Goal: Task Accomplishment & Management: Manage account settings

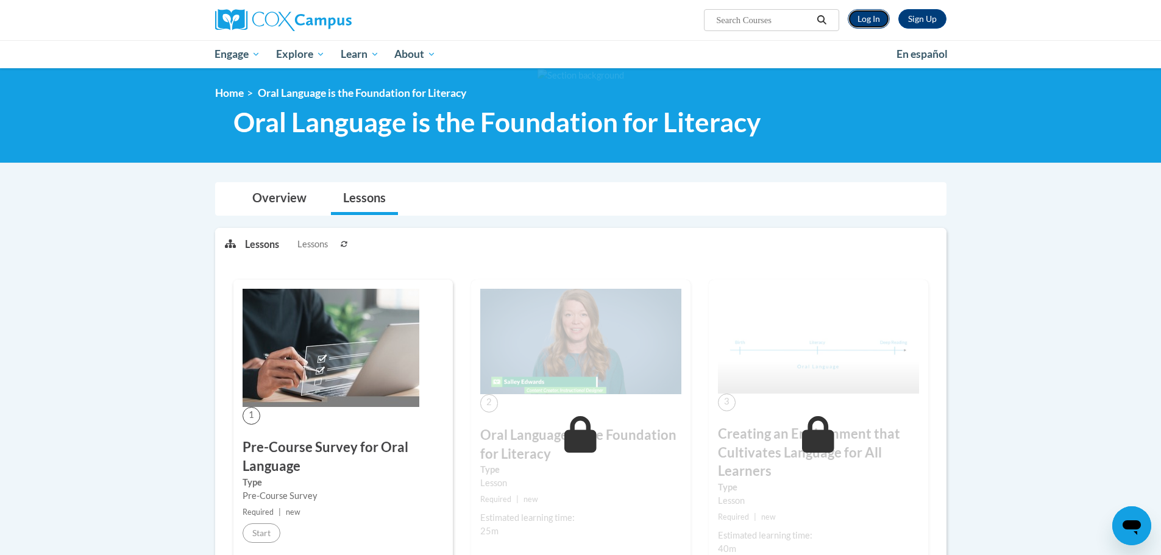
click at [863, 18] on link "Log In" at bounding box center [869, 19] width 42 height 20
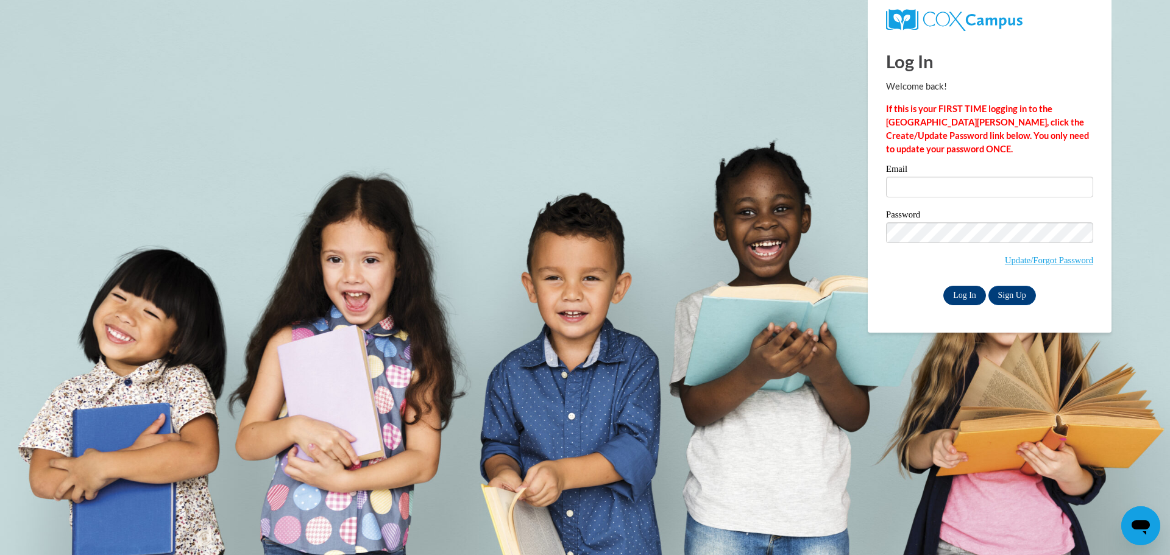
type input "[EMAIL_ADDRESS][PERSON_NAME][DOMAIN_NAME]"
click at [961, 296] on input "Log In" at bounding box center [964, 296] width 43 height 20
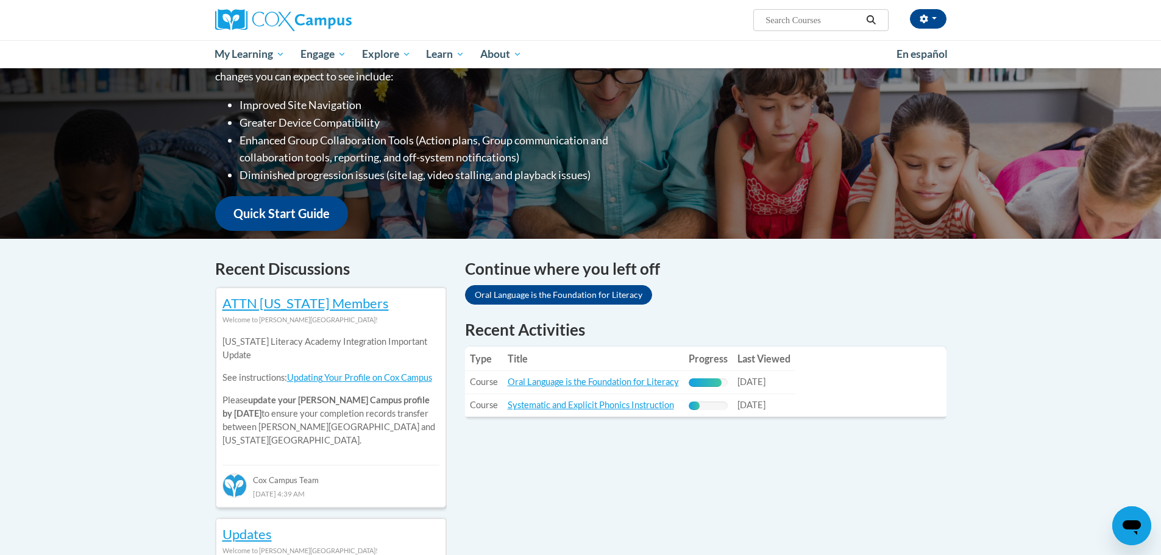
scroll to position [128, 0]
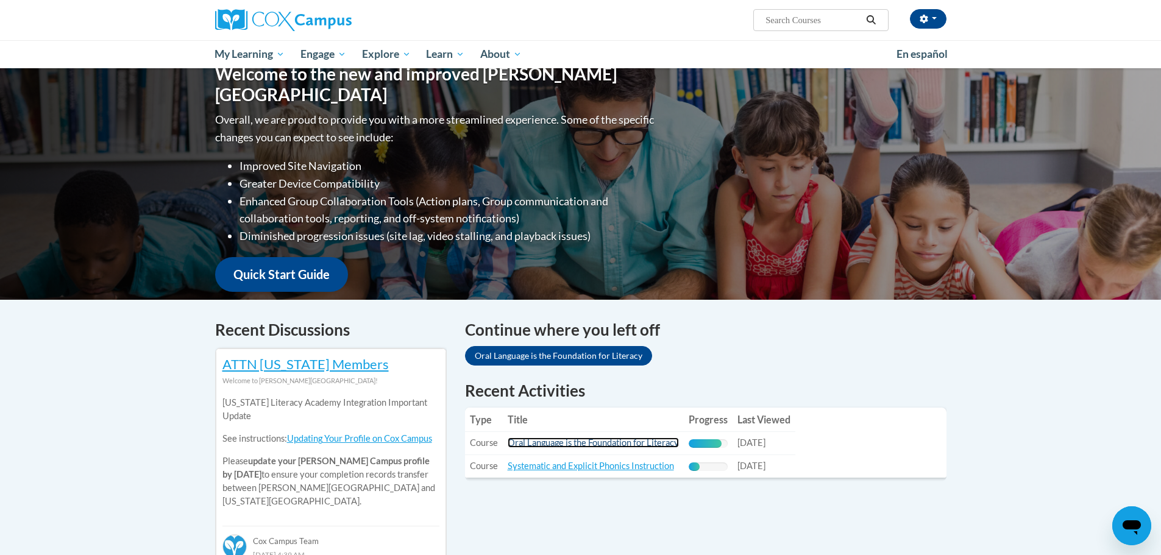
click at [588, 444] on link "Oral Language is the Foundation for Literacy" at bounding box center [593, 443] width 171 height 10
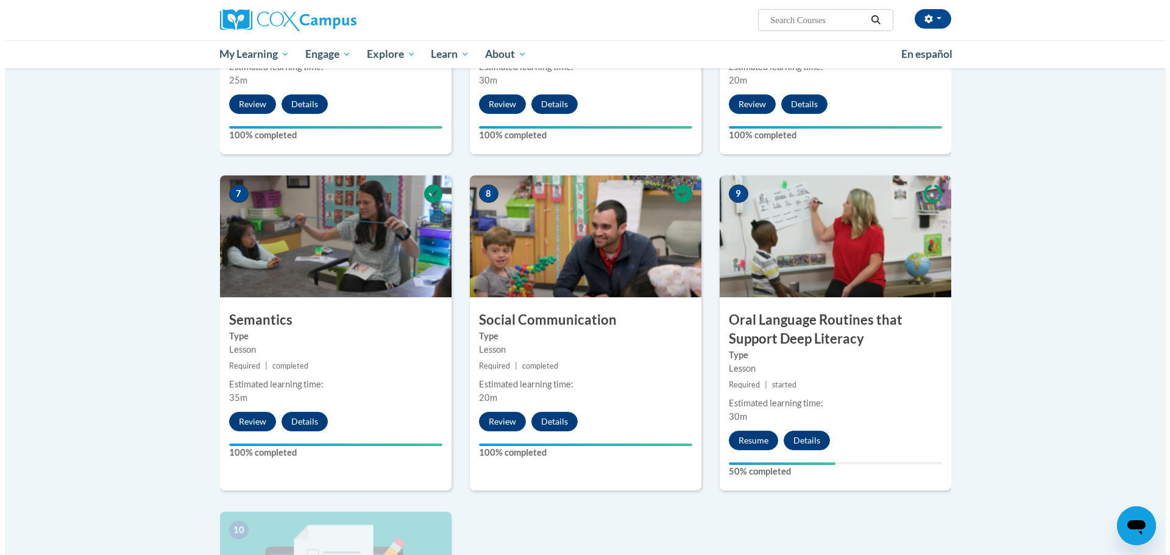
scroll to position [853, 0]
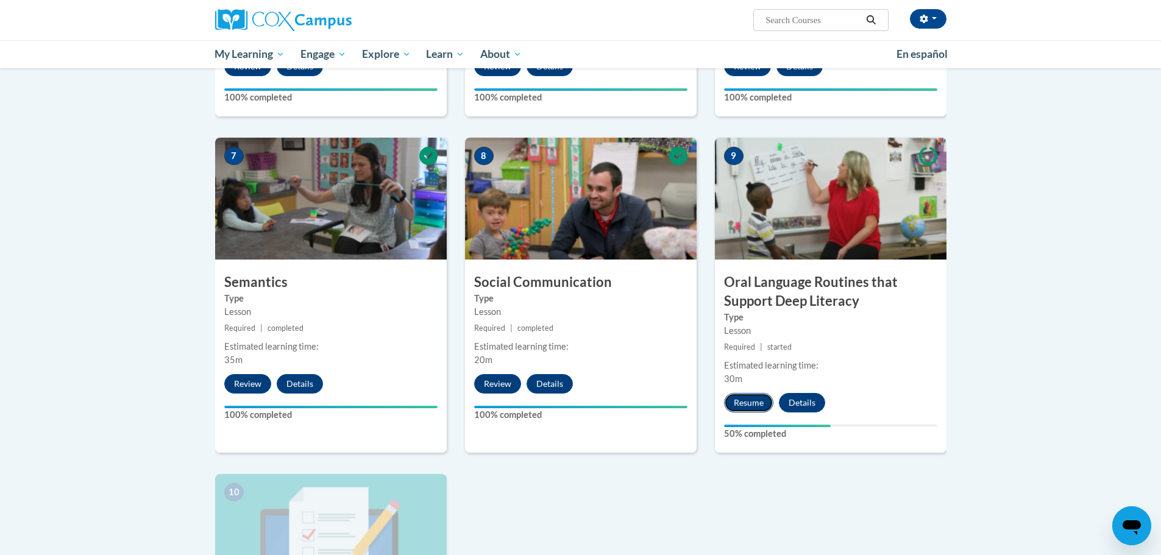
click at [747, 403] on button "Resume" at bounding box center [748, 403] width 49 height 20
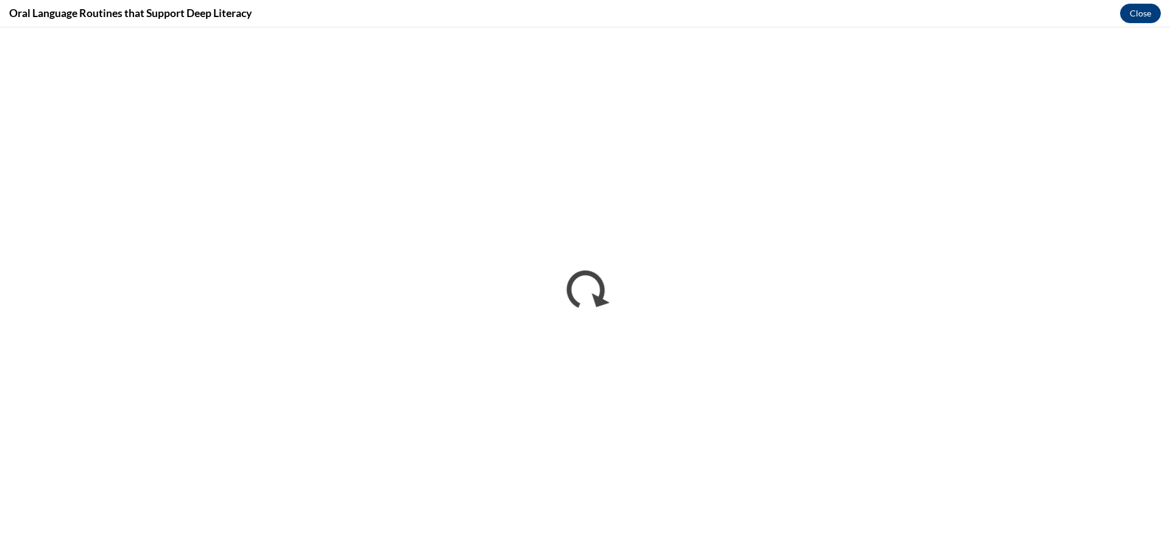
scroll to position [0, 0]
